Goal: Transaction & Acquisition: Purchase product/service

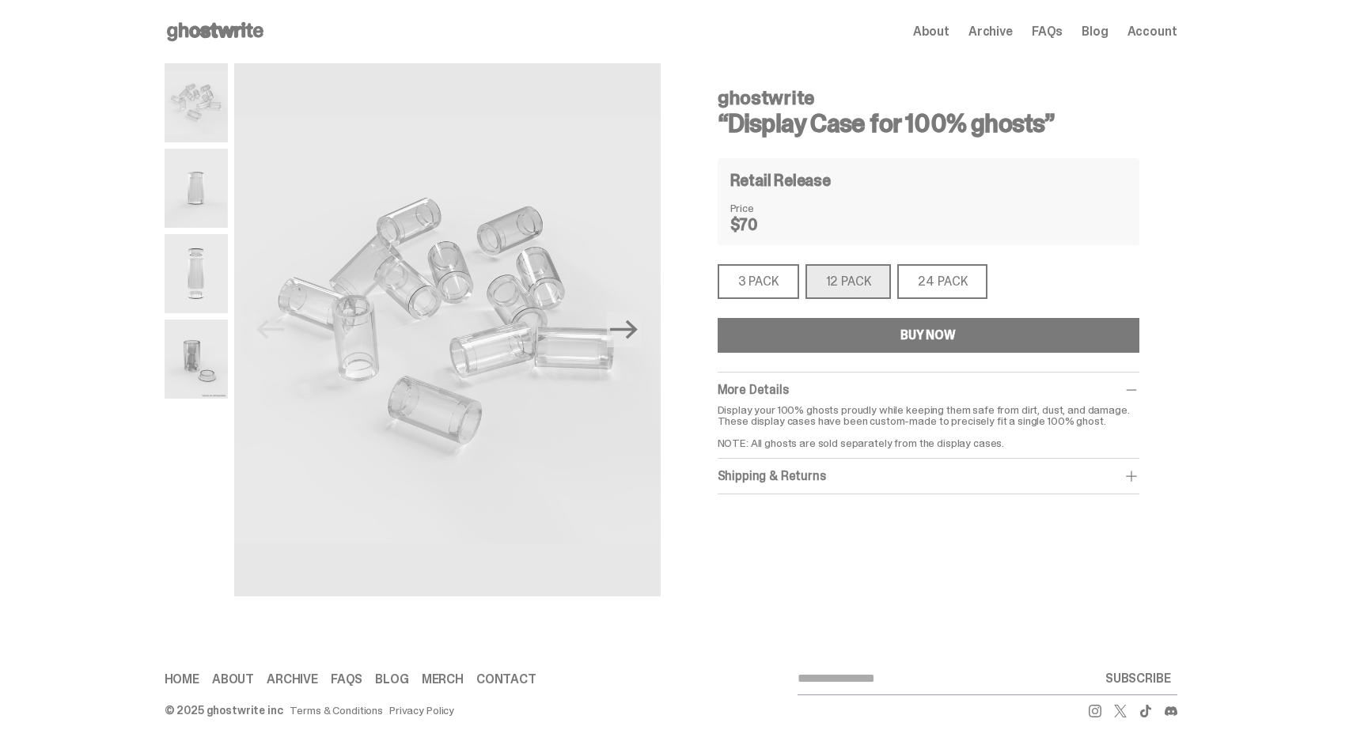
click at [1009, 22] on div "About Archive FAQs Blog Account" at bounding box center [1045, 31] width 264 height 19
click at [949, 29] on span "About" at bounding box center [931, 31] width 36 height 13
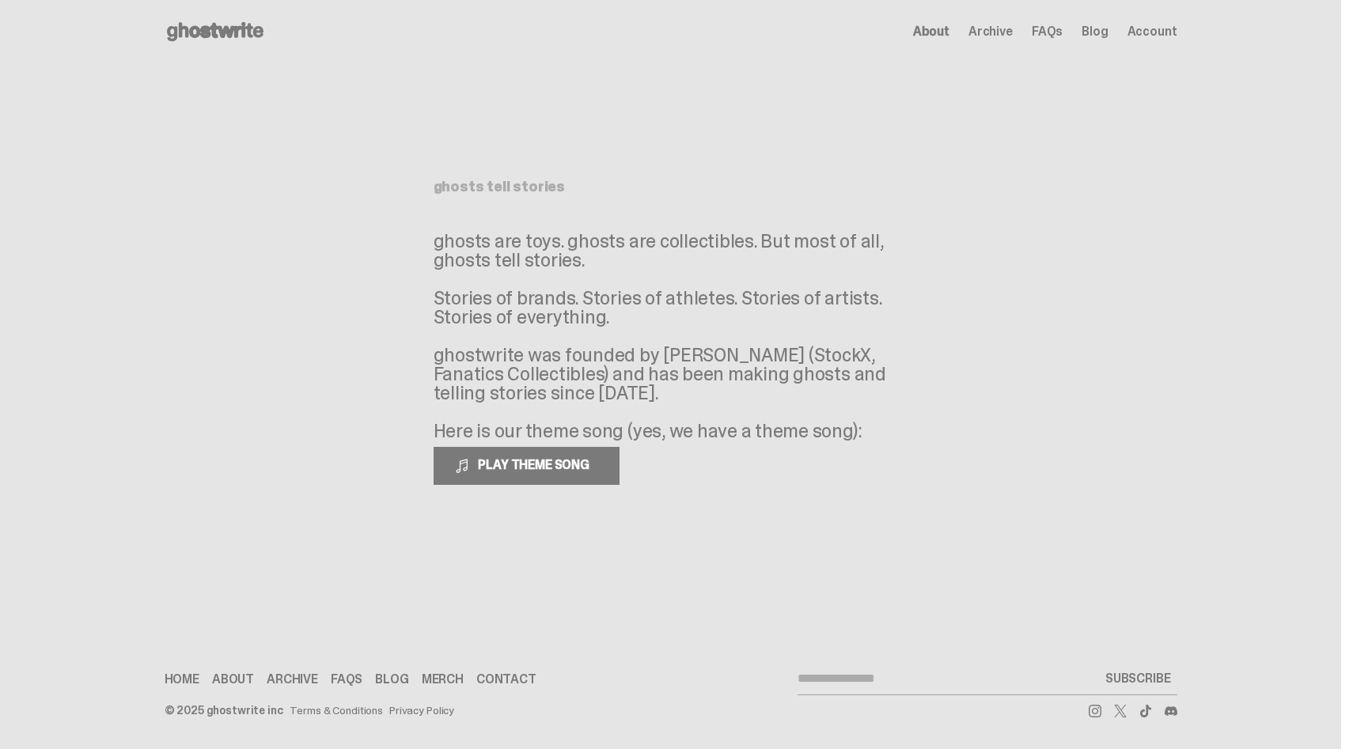
click at [266, 32] on icon at bounding box center [215, 31] width 101 height 25
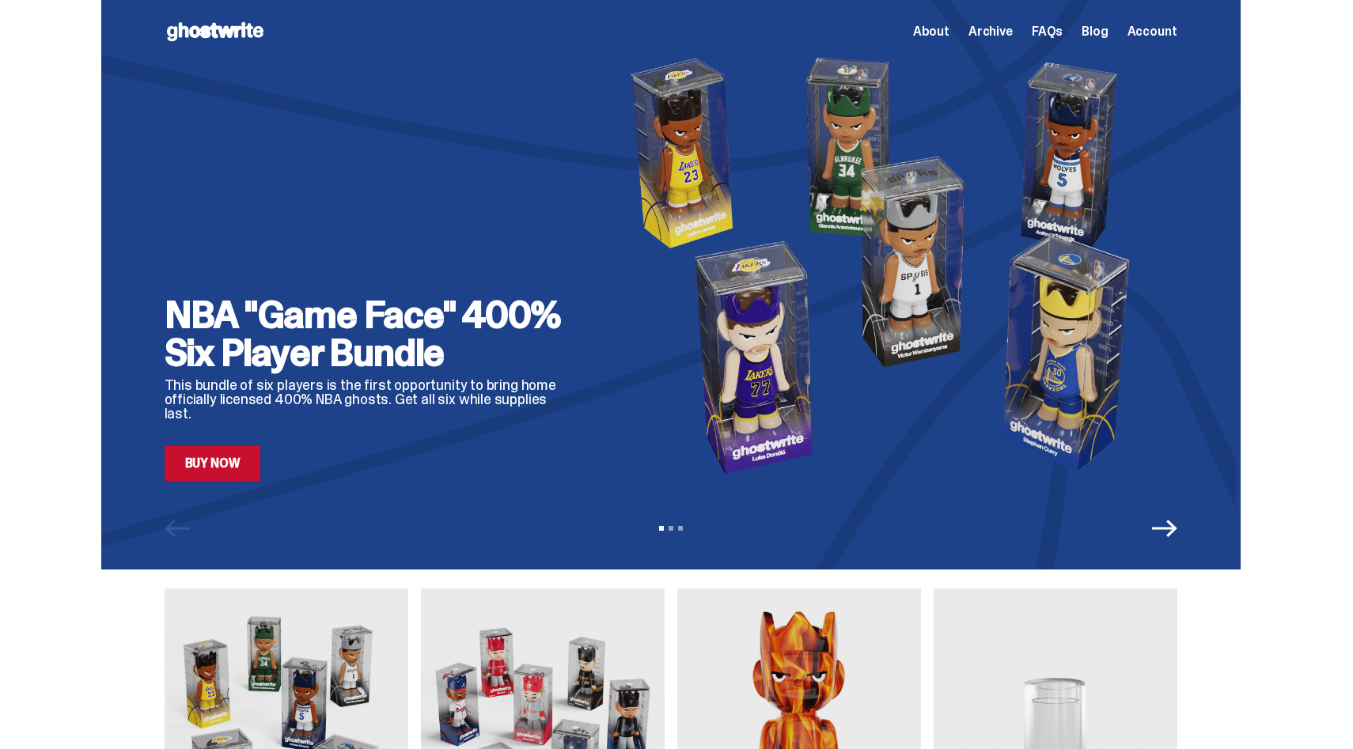
scroll to position [88, 0]
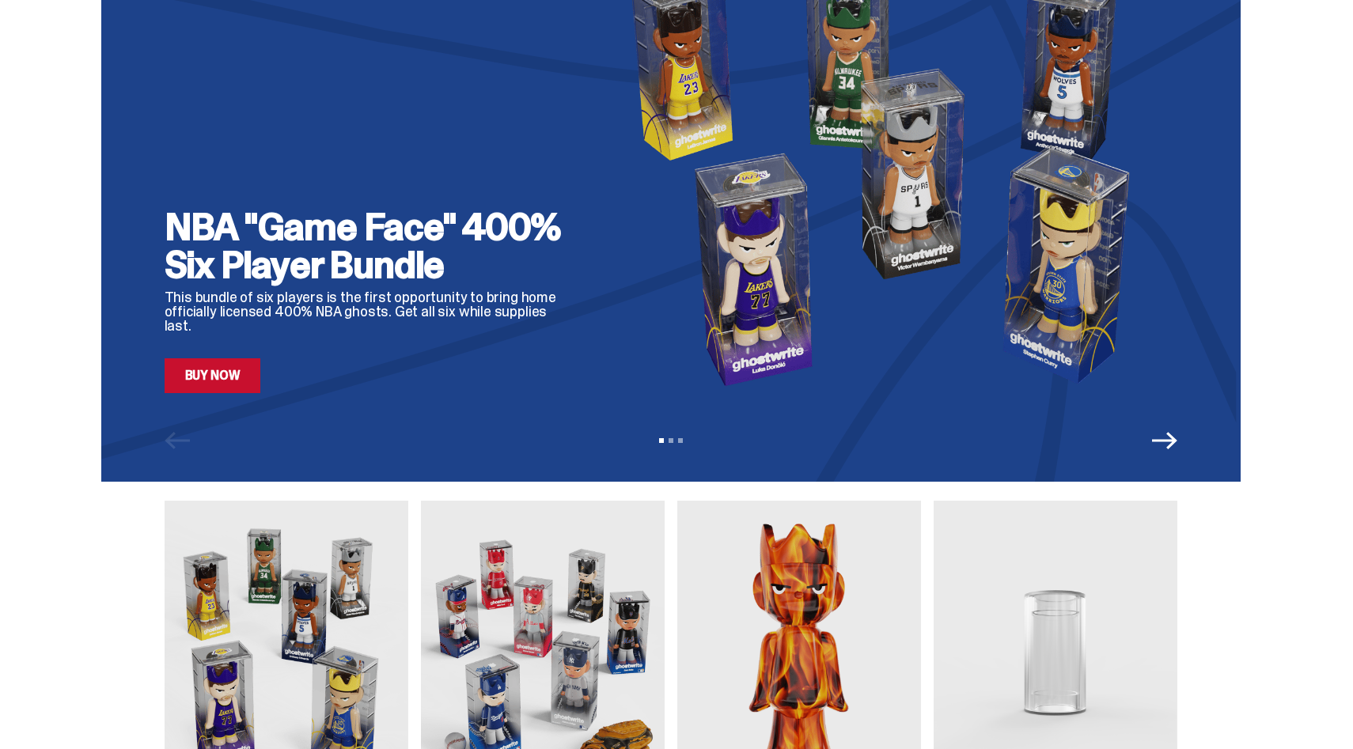
click at [216, 385] on link "Buy Now" at bounding box center [213, 375] width 97 height 35
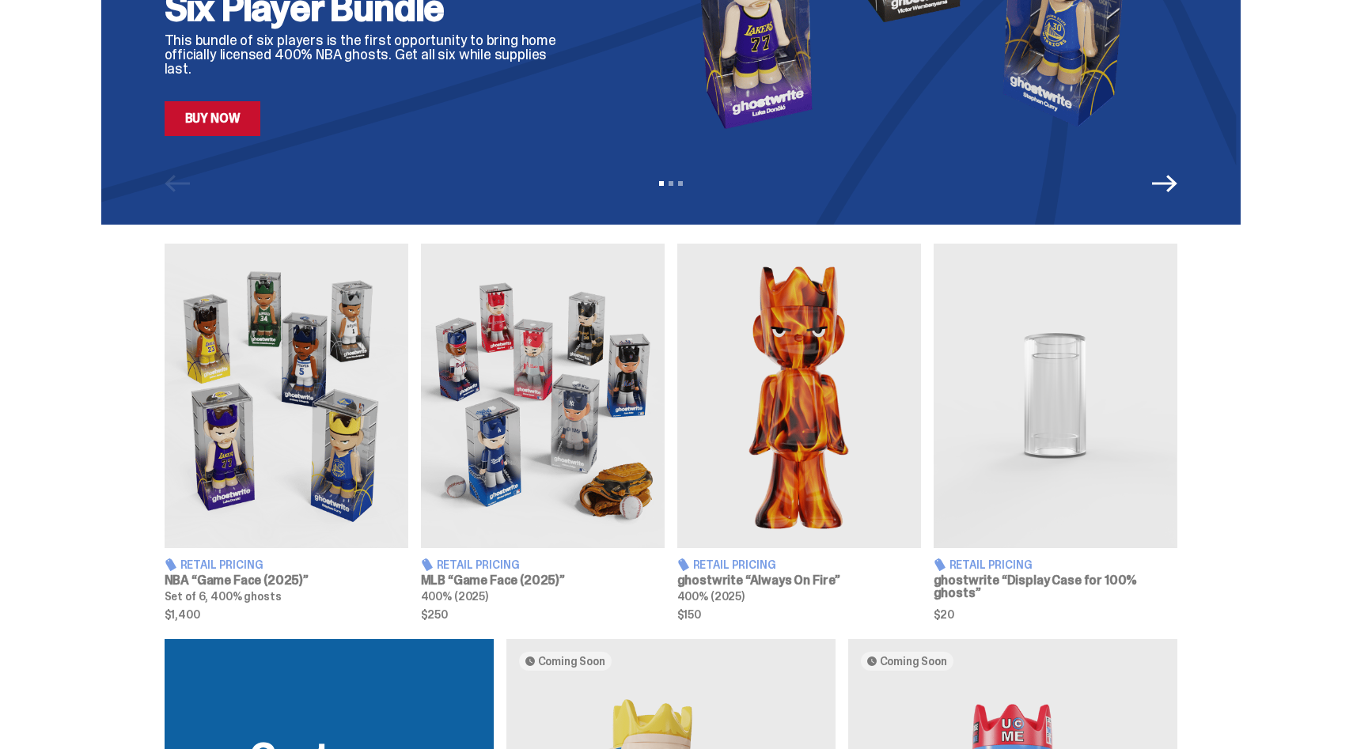
click at [590, 400] on img at bounding box center [543, 396] width 244 height 305
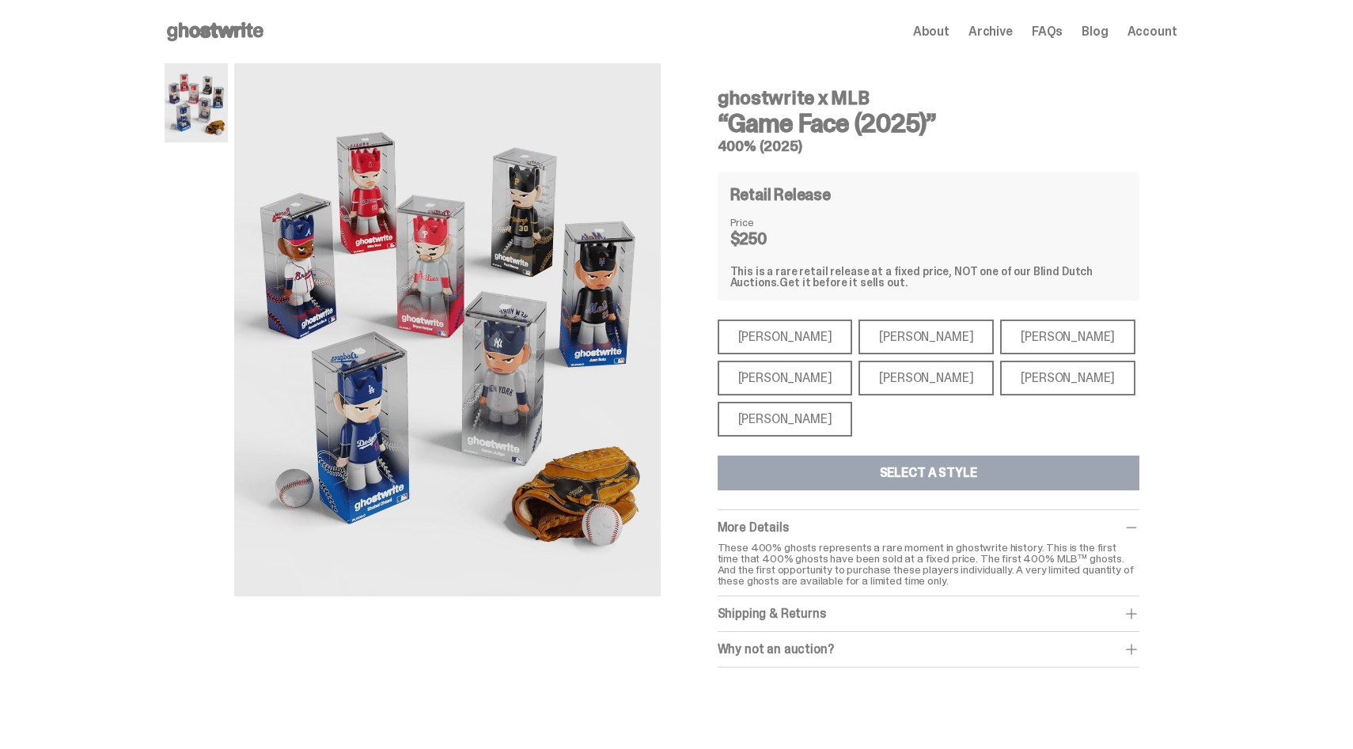
click at [806, 391] on div "[PERSON_NAME]" at bounding box center [785, 378] width 135 height 35
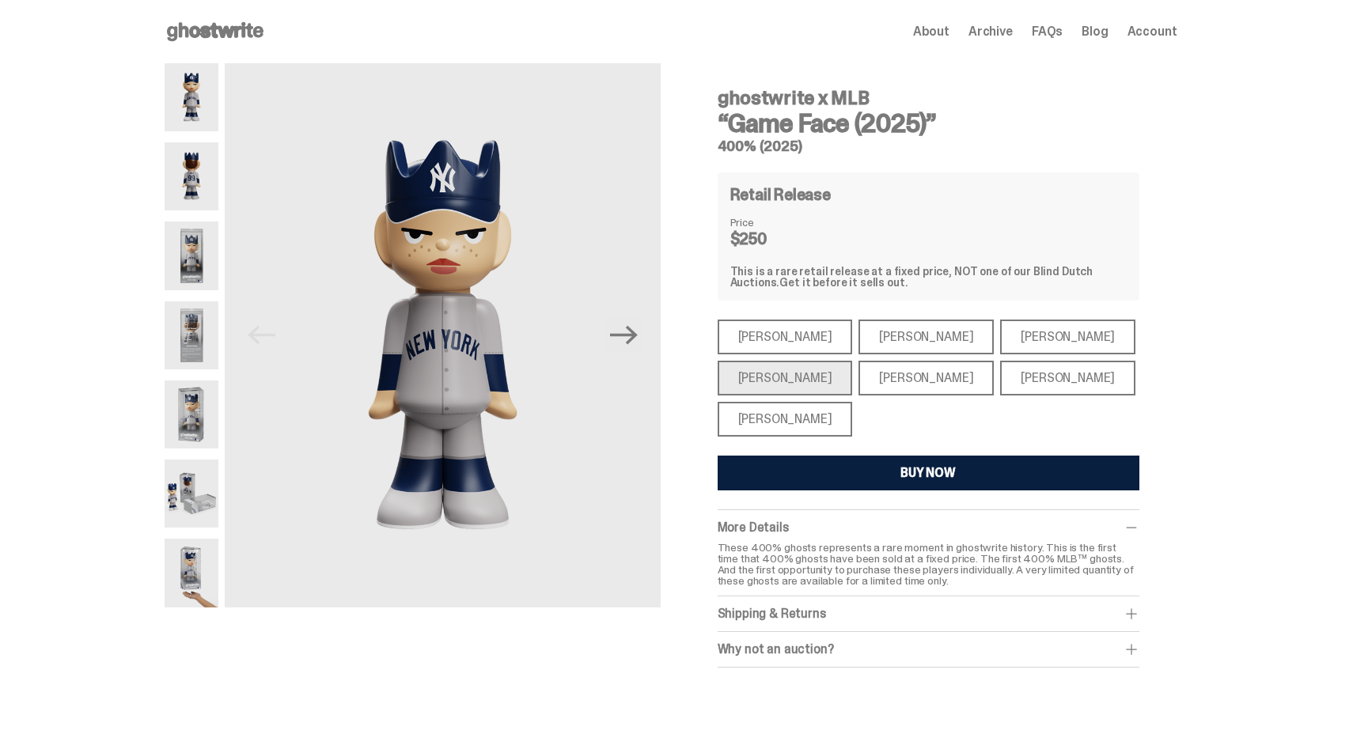
click at [801, 426] on div "[PERSON_NAME]" at bounding box center [785, 419] width 135 height 35
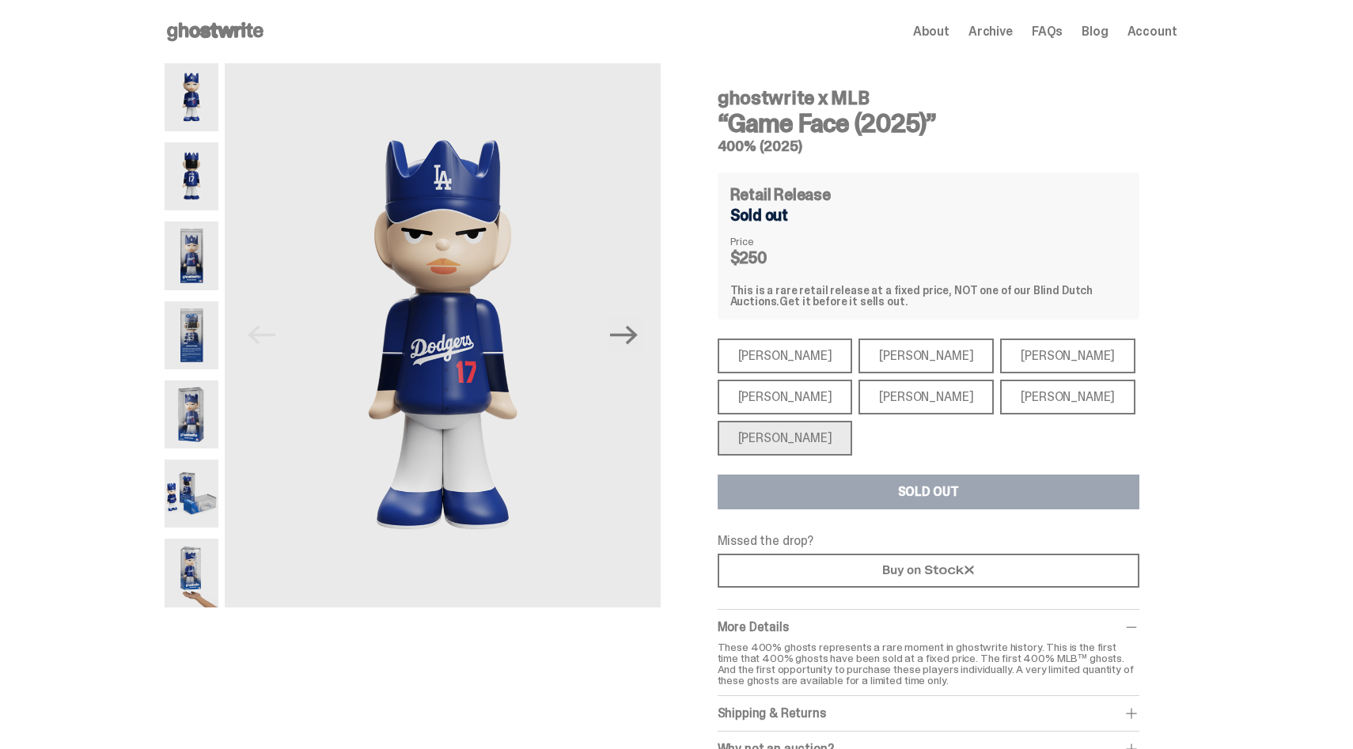
click at [1096, 34] on link "Blog" at bounding box center [1095, 31] width 26 height 13
